Goal: Task Accomplishment & Management: Use online tool/utility

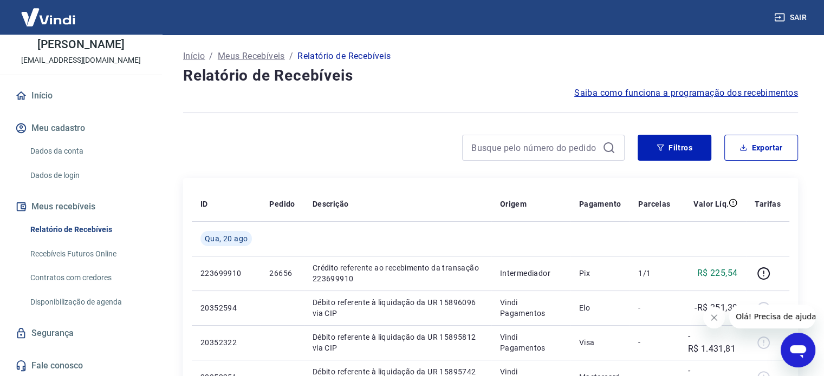
scroll to position [53, 0]
click at [97, 256] on link "Recebíveis Futuros Online" at bounding box center [87, 253] width 123 height 22
